Goal: Navigation & Orientation: Find specific page/section

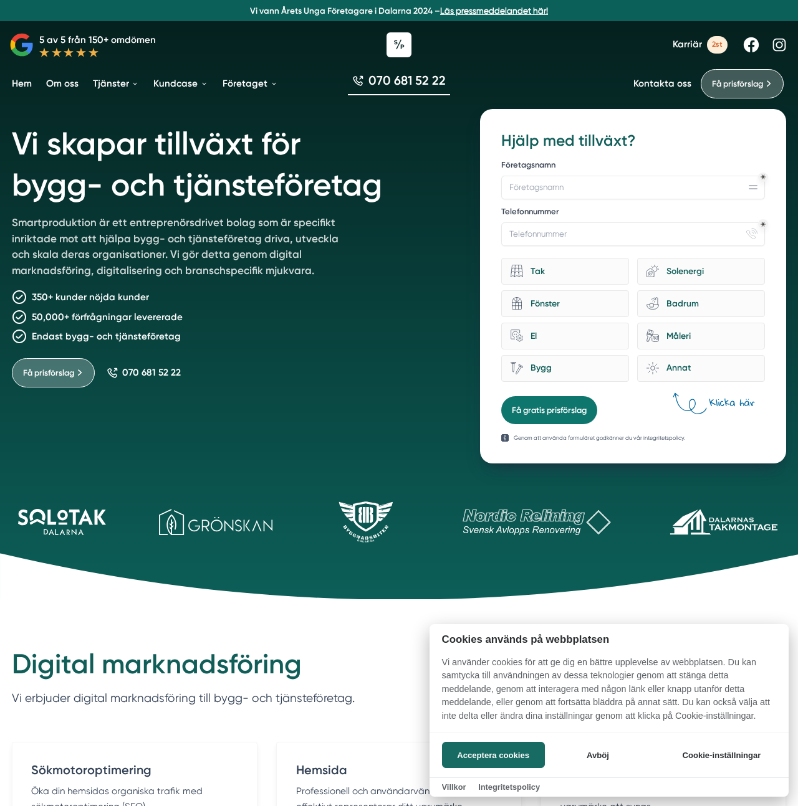
click at [346, 249] on div at bounding box center [399, 403] width 798 height 806
click at [346, 249] on p "Smartproduktion är ett entreprenörsdrivet bolag som är specifikt inriktade mot …" at bounding box center [182, 249] width 341 height 69
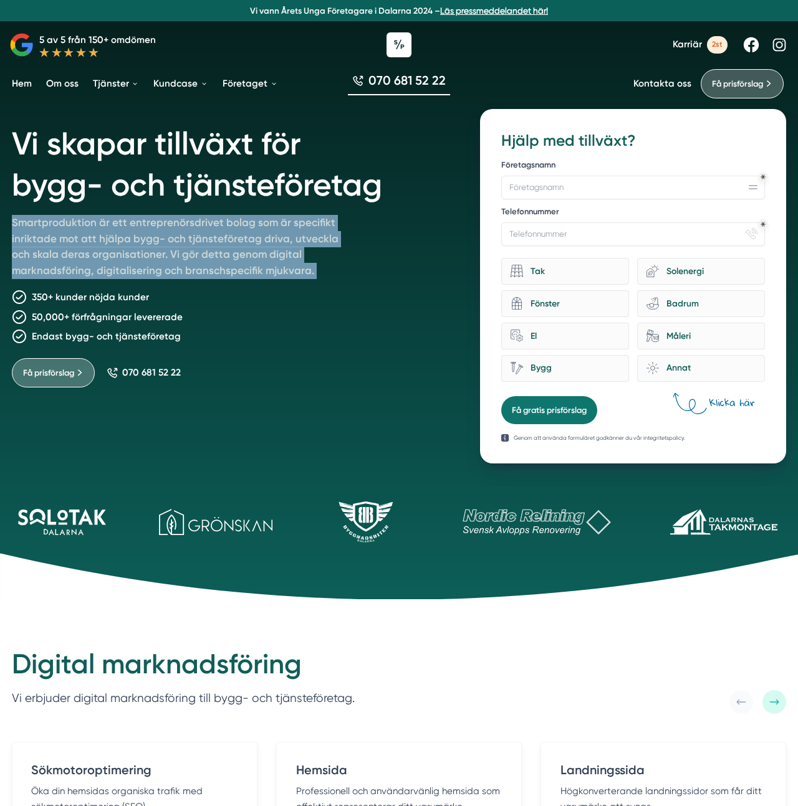
click at [346, 249] on p "Smartproduktion är ett entreprenörsdrivet bolag som är specifikt inriktade mot …" at bounding box center [182, 249] width 341 height 69
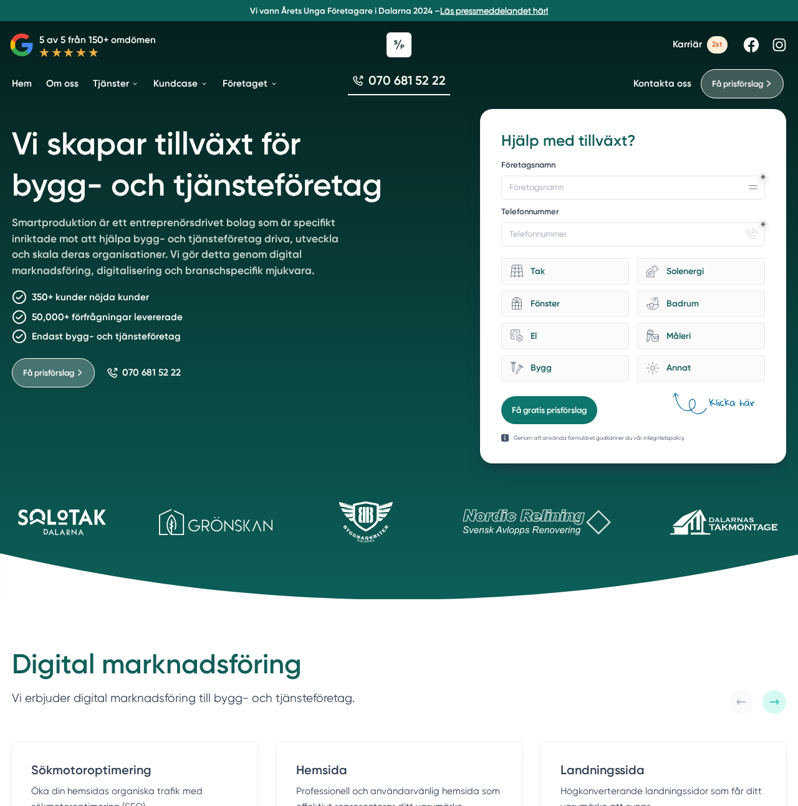
click at [346, 249] on p "Smartproduktion är ett entreprenörsdrivet bolag som är specifikt inriktade mot …" at bounding box center [182, 249] width 341 height 69
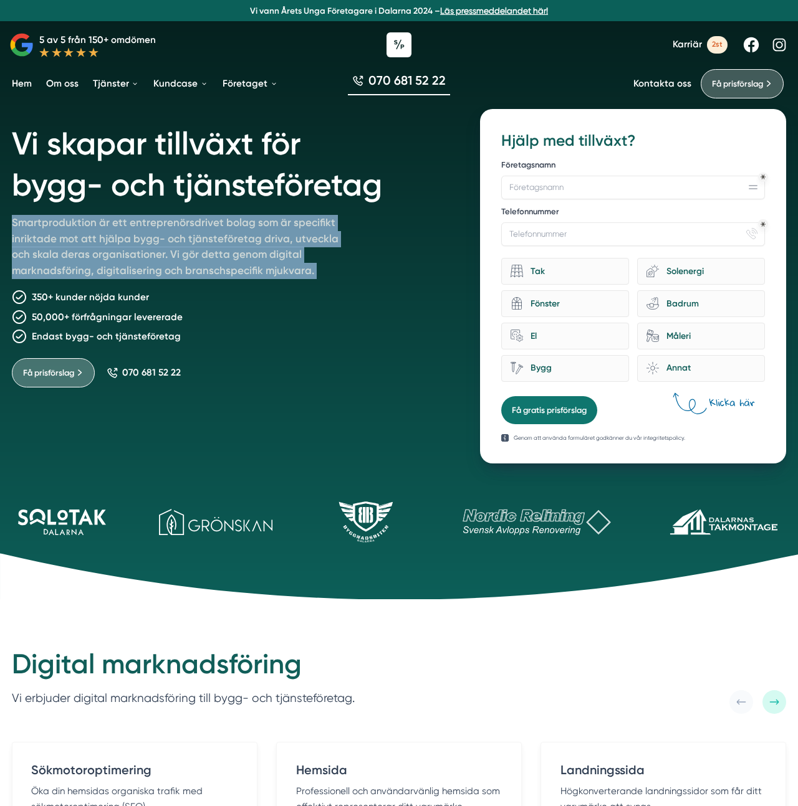
click at [346, 249] on p "Smartproduktion är ett entreprenörsdrivet bolag som är specifikt inriktade mot …" at bounding box center [182, 249] width 341 height 69
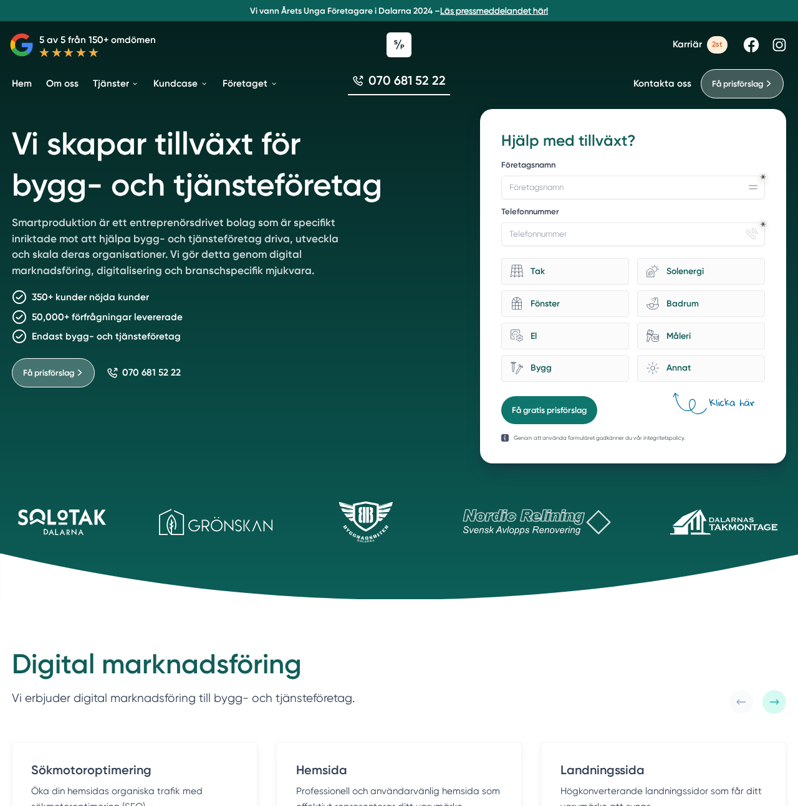
click at [277, 194] on h1 "Vi skapar tillväxt för bygg- och tjänsteföretag" at bounding box center [232, 162] width 440 height 106
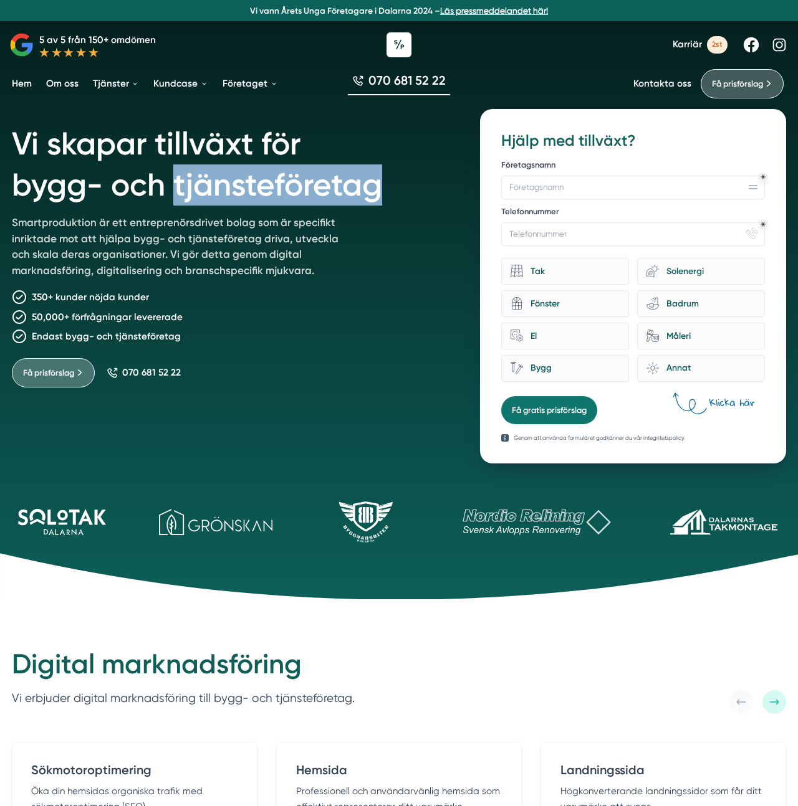
click at [277, 194] on h1 "Vi skapar tillväxt för bygg- och tjänsteföretag" at bounding box center [232, 162] width 440 height 106
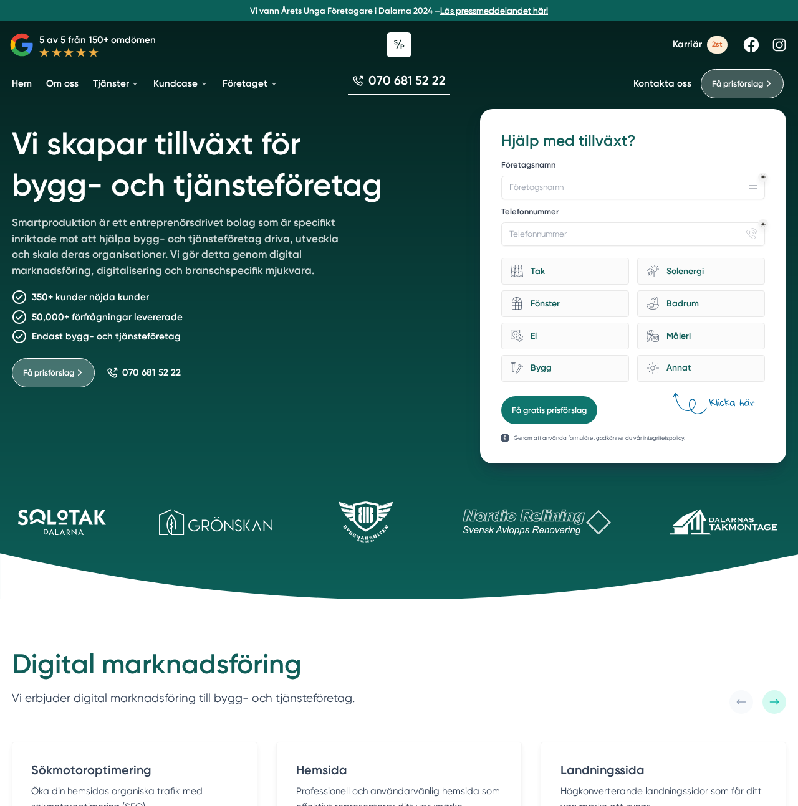
click at [239, 144] on h1 "Vi skapar tillväxt för bygg- och tjänsteföretag" at bounding box center [232, 162] width 440 height 106
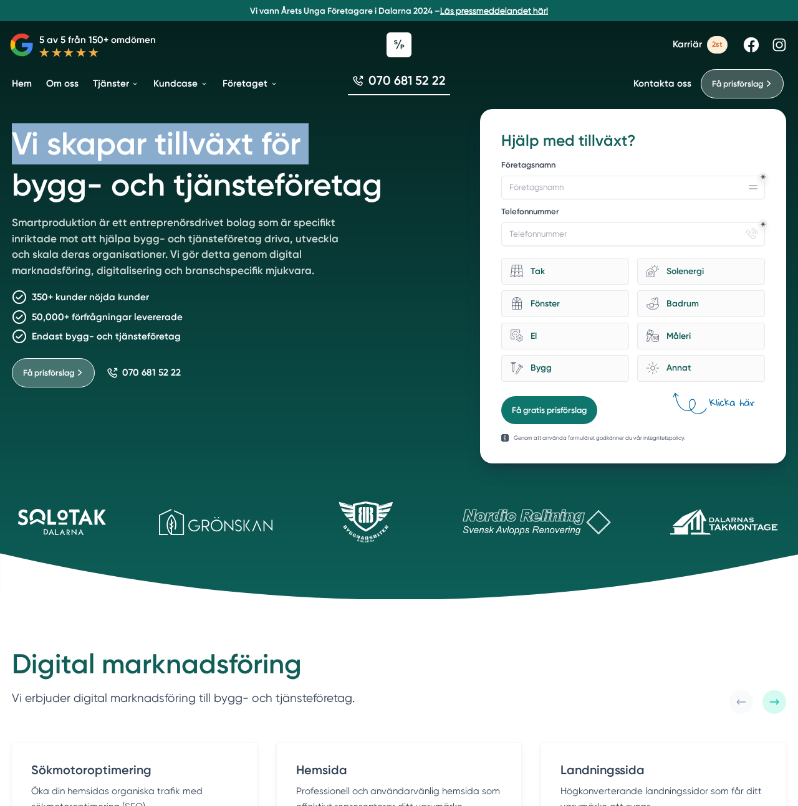
click at [239, 144] on h1 "Vi skapar tillväxt för bygg- och tjänsteföretag" at bounding box center [232, 162] width 440 height 106
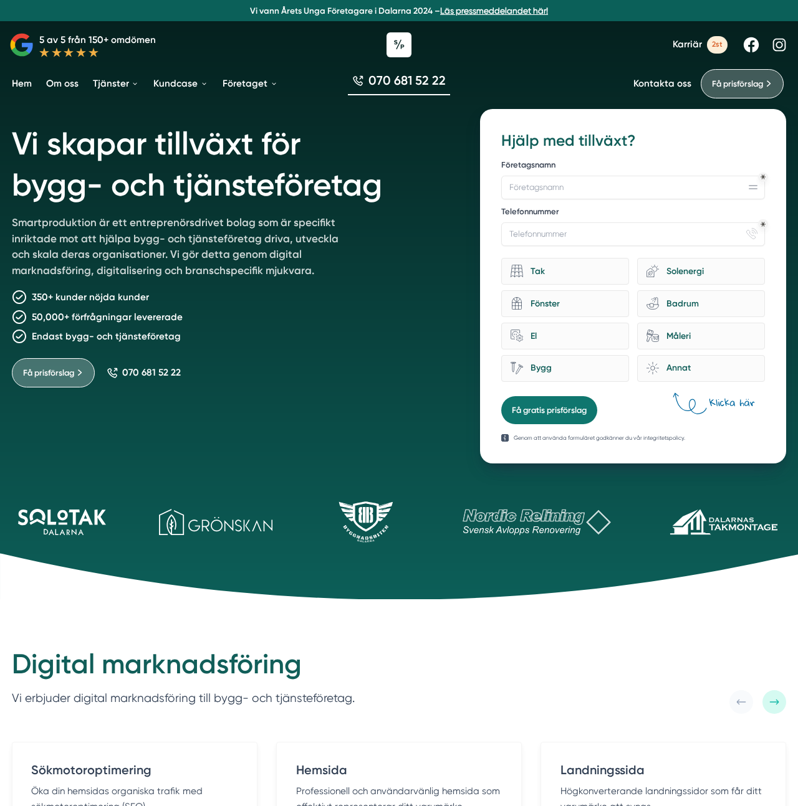
click at [371, 168] on h1 "Vi skapar tillväxt för bygg- och tjänsteföretag" at bounding box center [232, 162] width 440 height 106
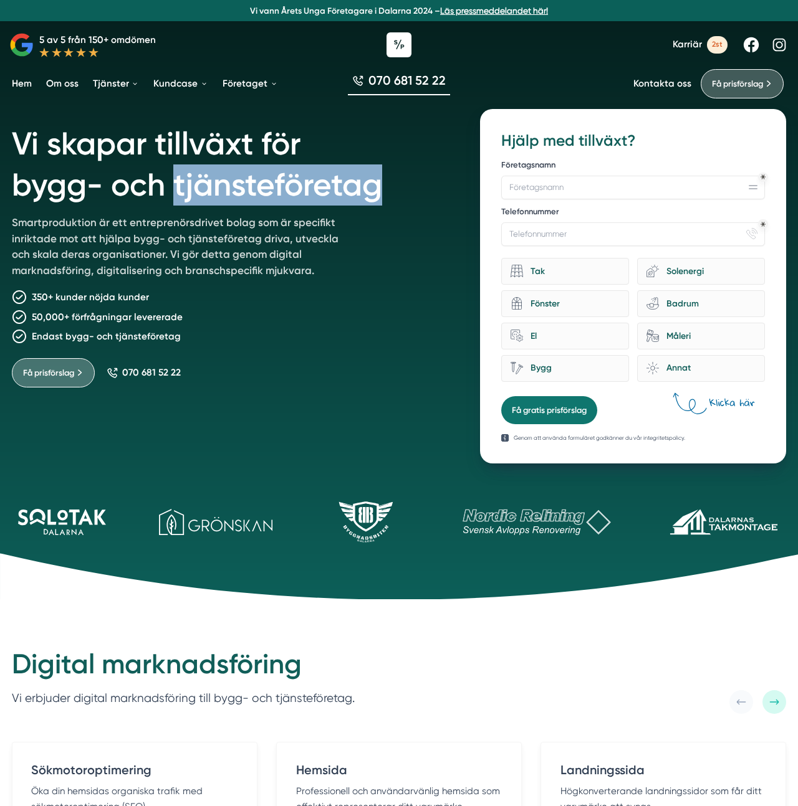
click at [371, 168] on h1 "Vi skapar tillväxt för bygg- och tjänsteföretag" at bounding box center [232, 162] width 440 height 106
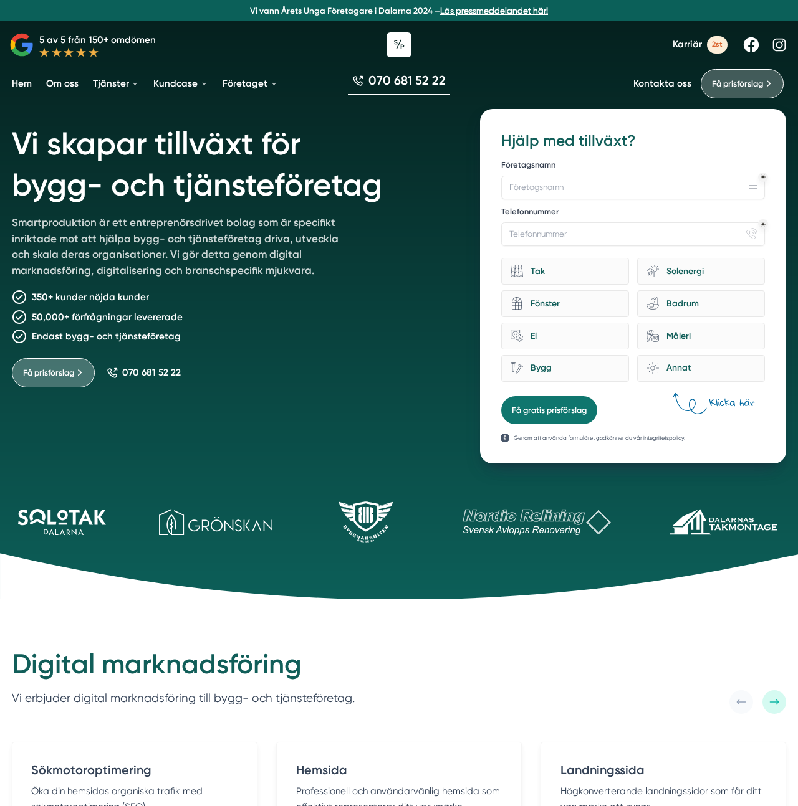
click at [226, 154] on h1 "Vi skapar tillväxt för bygg- och tjänsteföretag" at bounding box center [232, 162] width 440 height 106
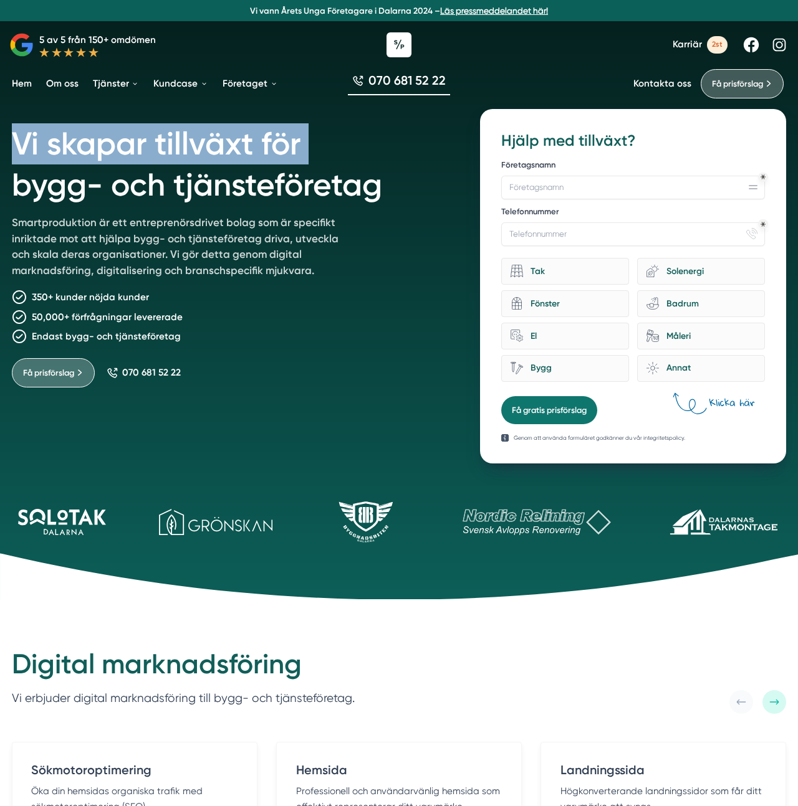
click at [226, 154] on h1 "Vi skapar tillväxt för bygg- och tjänsteföretag" at bounding box center [232, 162] width 440 height 106
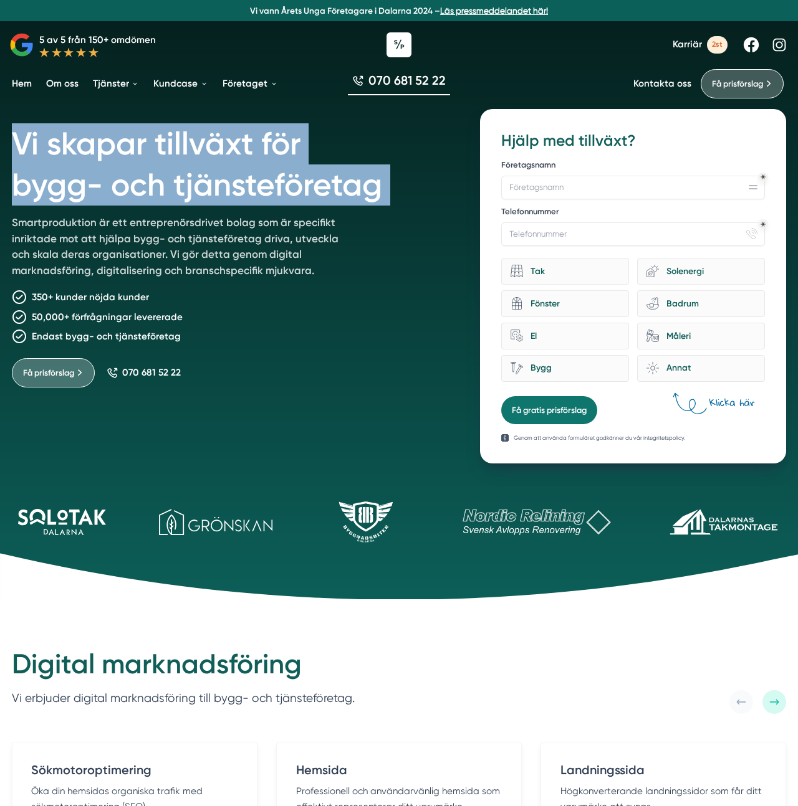
click at [363, 210] on h1 "Vi skapar tillväxt för bygg- och tjänsteföretag" at bounding box center [232, 162] width 440 height 106
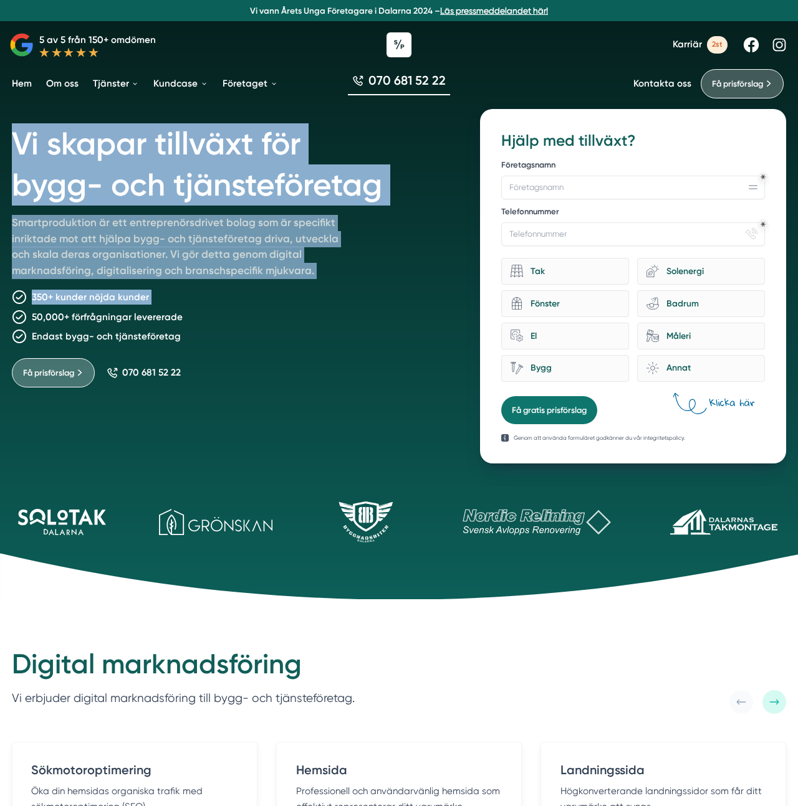
drag, startPoint x: 318, startPoint y: 286, endPoint x: 318, endPoint y: 302, distance: 15.6
click at [318, 302] on div "Vi skapar tillväxt för bygg- och tjänsteföretag Smartproduktion är ett entrepre…" at bounding box center [232, 286] width 440 height 355
drag, startPoint x: 320, startPoint y: 288, endPoint x: 324, endPoint y: 274, distance: 15.4
click at [324, 274] on div "Vi skapar tillväxt för bygg- och tjänsteföretag Smartproduktion är ett entrepre…" at bounding box center [232, 286] width 440 height 355
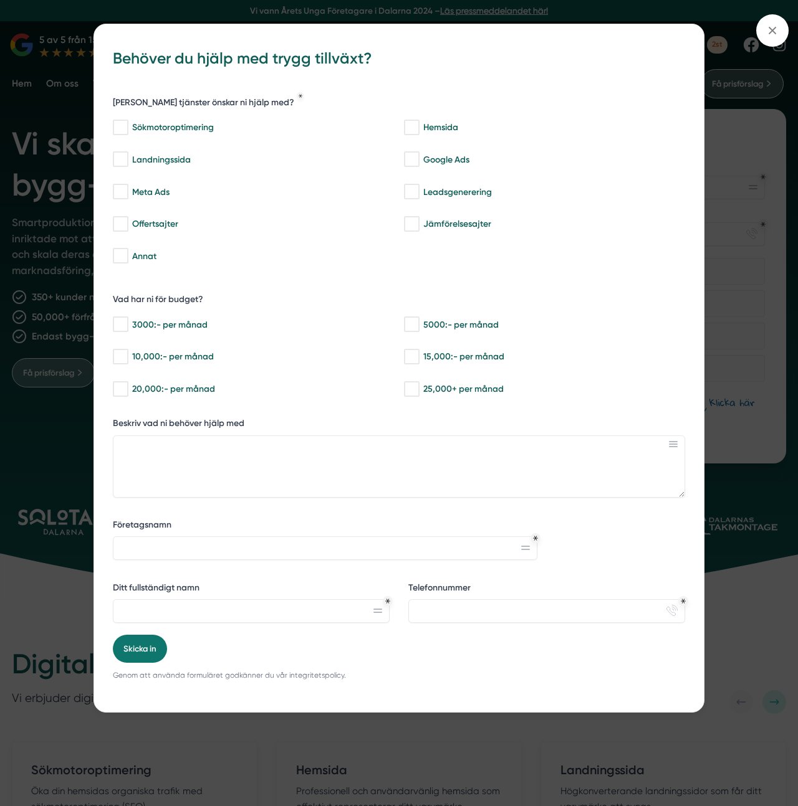
click at [75, 278] on div "bbc9b822-b2c6-488a-ab3e-9a2d59e49c7c Behöver du hjälp med trygg tillväxt? [PERS…" at bounding box center [399, 403] width 798 height 806
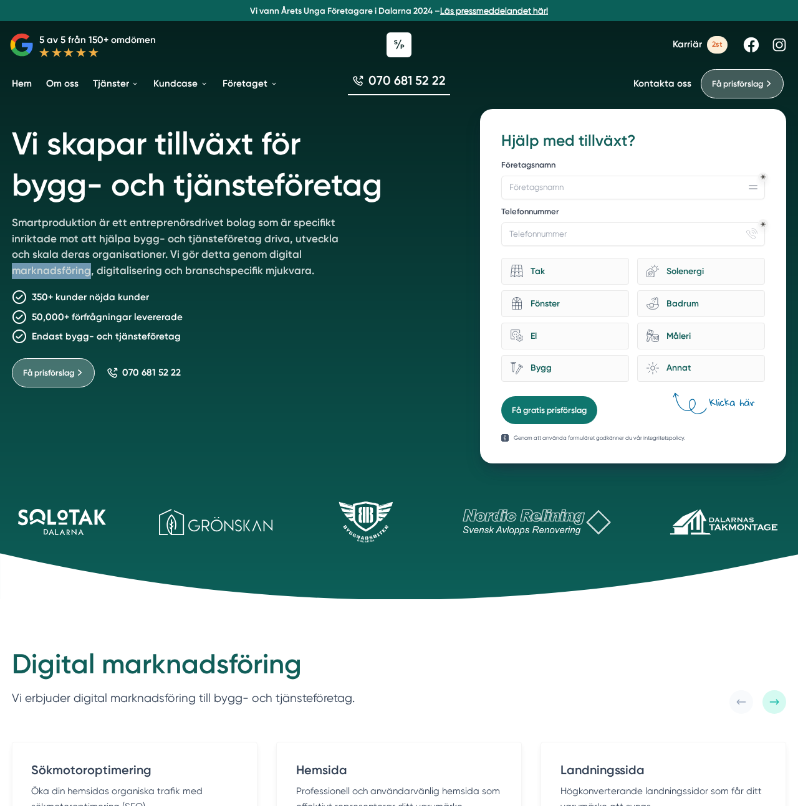
click at [75, 278] on p "Smartproduktion är ett entreprenörsdrivet bolag som är specifikt inriktade mot …" at bounding box center [182, 249] width 341 height 69
click at [101, 254] on p "Smartproduktion är ett entreprenörsdrivet bolag som är specifikt inriktade mot …" at bounding box center [182, 249] width 341 height 69
click at [100, 254] on p "Smartproduktion är ett entreprenörsdrivet bolag som är specifikt inriktade mot …" at bounding box center [182, 249] width 341 height 69
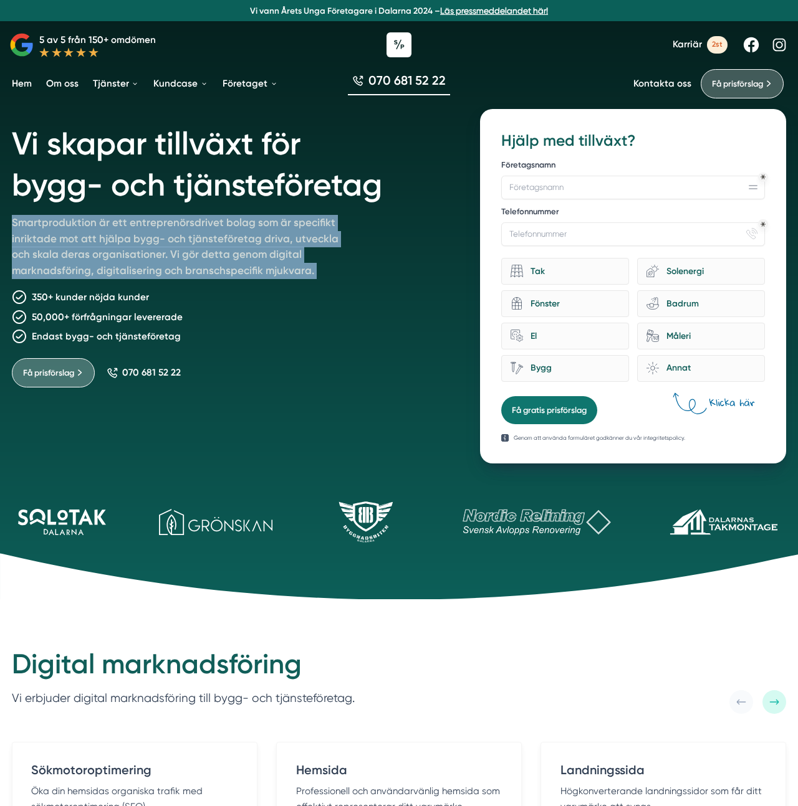
click at [100, 254] on p "Smartproduktion är ett entreprenörsdrivet bolag som är specifikt inriktade mot …" at bounding box center [182, 249] width 341 height 69
click at [101, 254] on p "Smartproduktion är ett entreprenörsdrivet bolag som är specifikt inriktade mot …" at bounding box center [182, 249] width 341 height 69
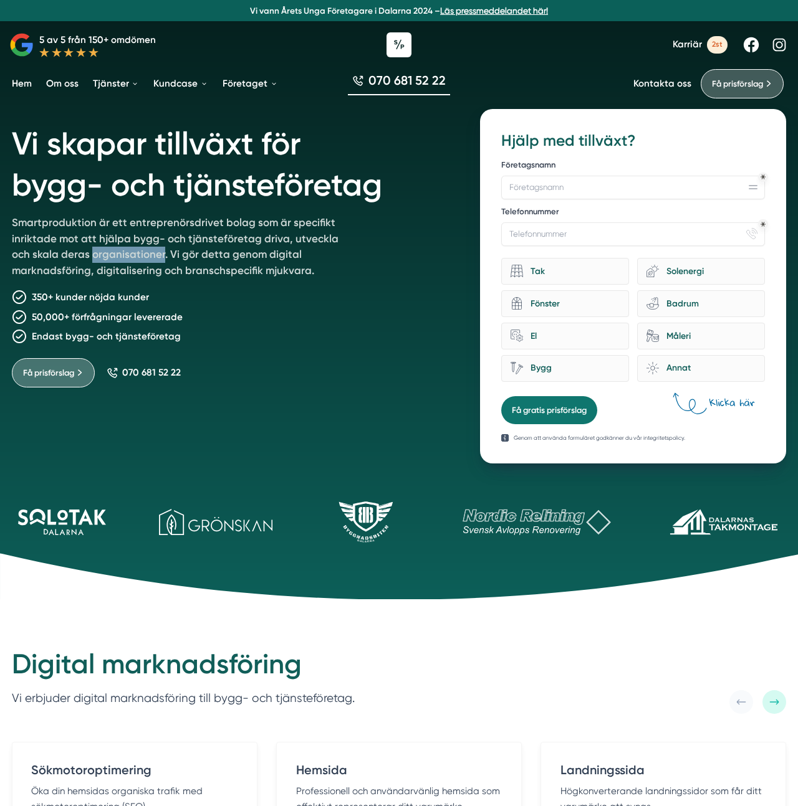
click at [101, 254] on p "Smartproduktion är ett entreprenörsdrivet bolag som är specifikt inriktade mot …" at bounding box center [182, 249] width 341 height 69
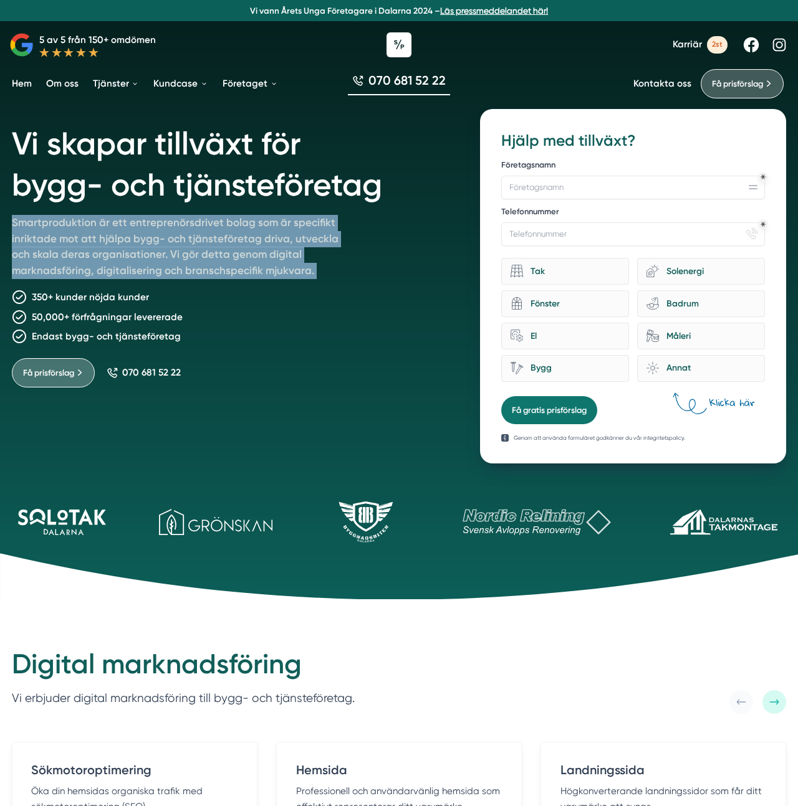
click at [101, 254] on p "Smartproduktion är ett entreprenörsdrivet bolag som är specifikt inriktade mot …" at bounding box center [182, 249] width 341 height 69
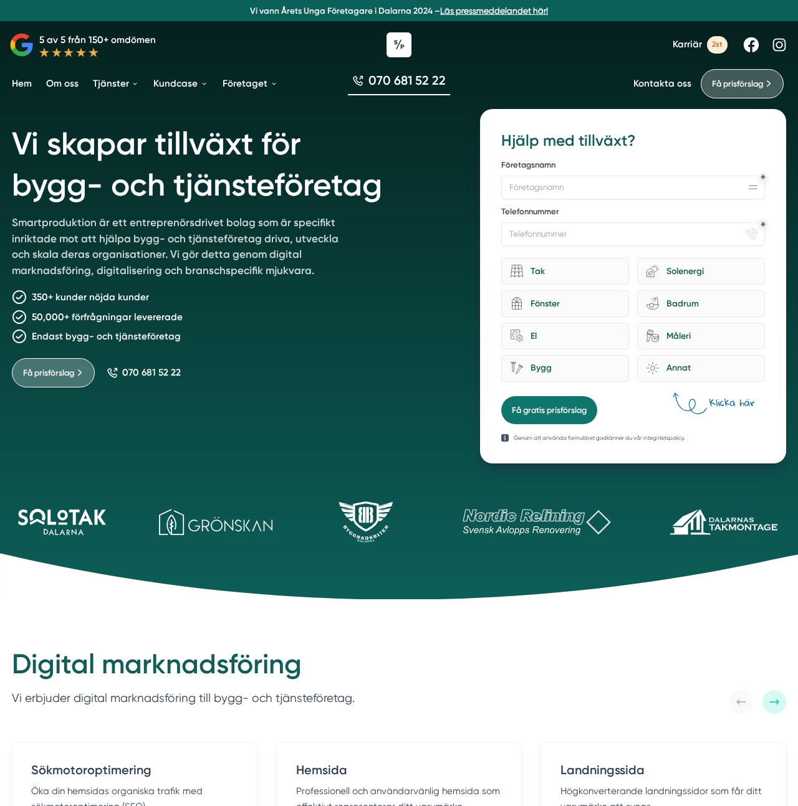
click at [237, 353] on div "Få prisförslag 070 681 52 22" at bounding box center [232, 368] width 440 height 39
click at [227, 558] on icon at bounding box center [399, 576] width 798 height 47
